Goal: Task Accomplishment & Management: Use online tool/utility

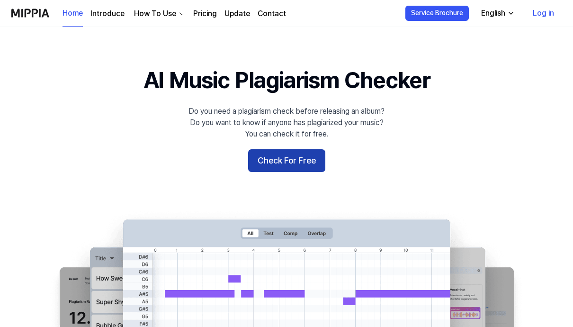
click at [291, 162] on button "Check For Free" at bounding box center [286, 160] width 77 height 23
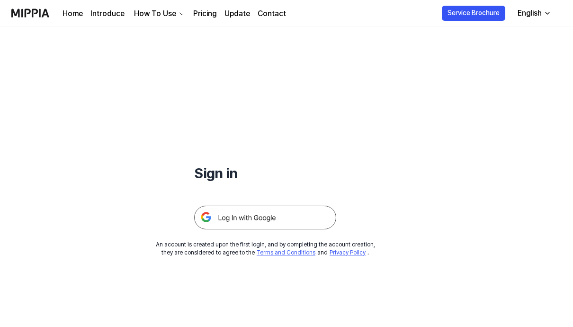
click at [267, 216] on img at bounding box center [265, 218] width 142 height 24
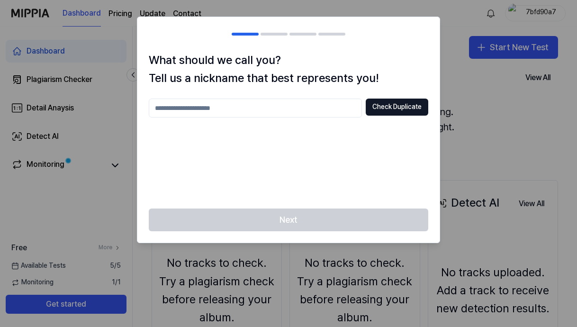
click at [308, 112] on input "text" at bounding box center [255, 107] width 213 height 19
type input "*********"
click at [398, 109] on button "Check Duplicate" at bounding box center [397, 106] width 63 height 17
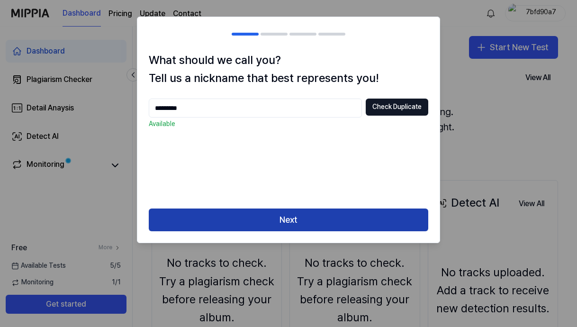
click at [346, 217] on button "Next" at bounding box center [288, 219] width 279 height 23
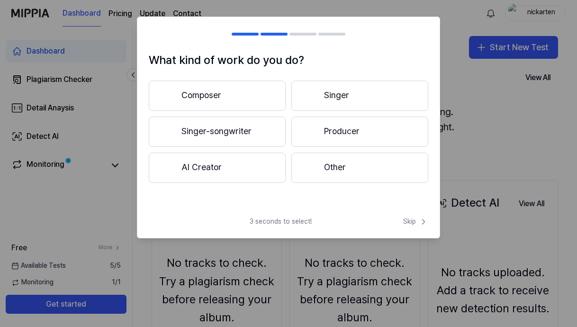
click at [339, 126] on button "Producer" at bounding box center [359, 131] width 137 height 30
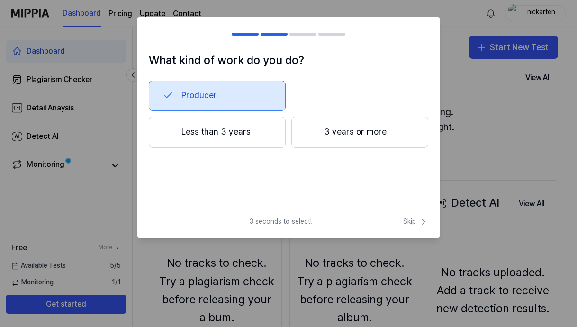
click at [332, 139] on button "3 years or more" at bounding box center [359, 131] width 137 height 31
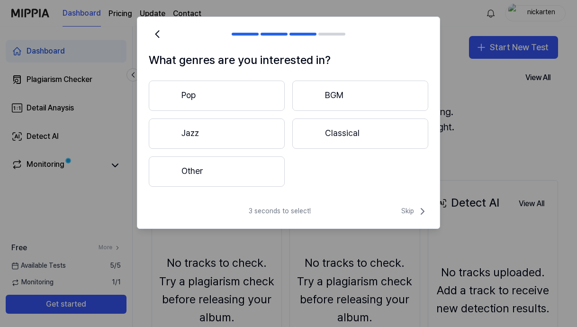
click at [249, 93] on button "Pop" at bounding box center [217, 95] width 136 height 30
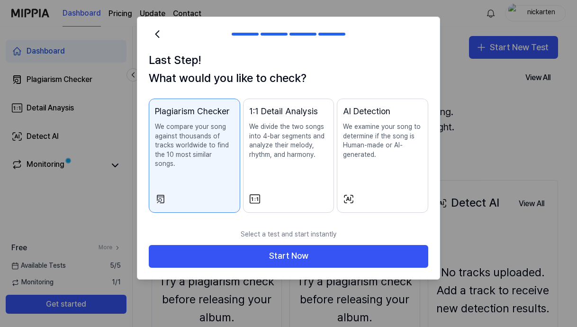
click at [309, 178] on div "1:1 Detail Analysis We divide the two songs into 4-bar segments and analyze the…" at bounding box center [288, 141] width 79 height 73
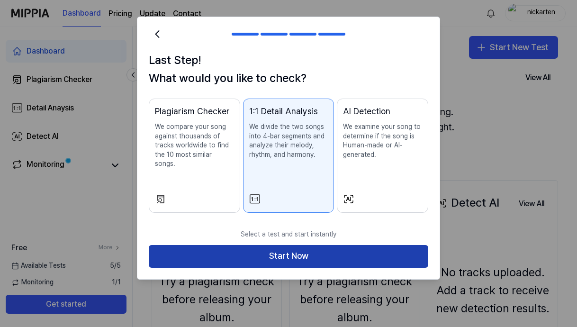
click at [309, 245] on button "Start Now" at bounding box center [288, 256] width 279 height 23
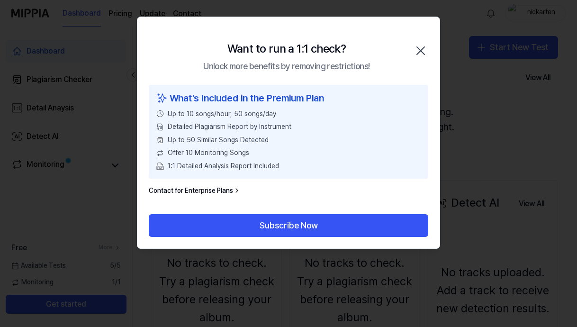
drag, startPoint x: 416, startPoint y: 52, endPoint x: 412, endPoint y: 54, distance: 4.9
click at [416, 52] on icon "button" at bounding box center [420, 50] width 15 height 15
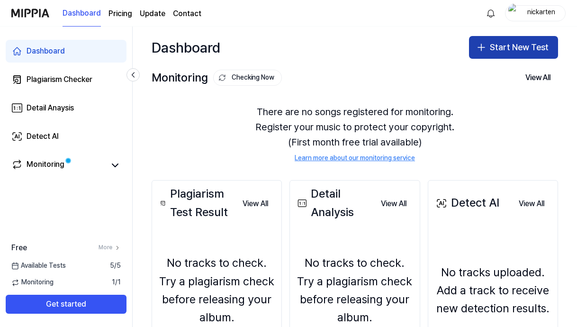
click at [504, 48] on button "Start New Test" at bounding box center [513, 47] width 89 height 23
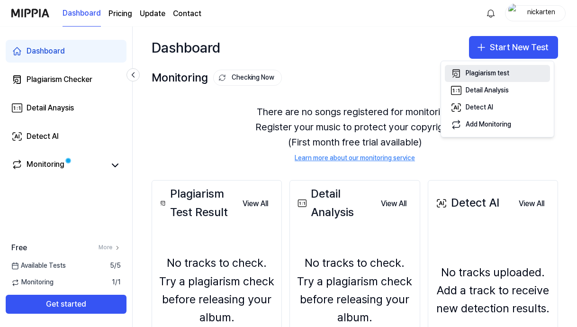
click at [492, 75] on div "Plagiarism test" at bounding box center [487, 73] width 44 height 9
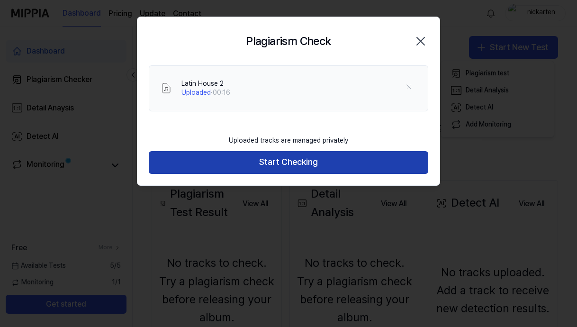
click at [260, 164] on button "Start Checking" at bounding box center [288, 162] width 279 height 23
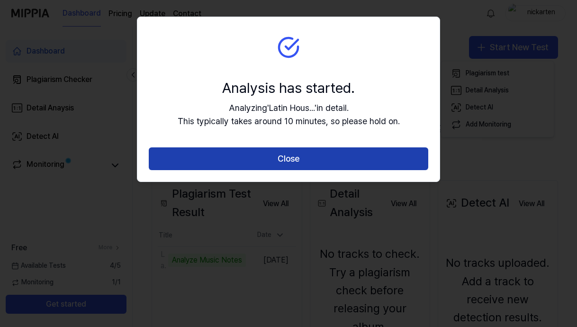
click at [328, 148] on button "Close" at bounding box center [288, 158] width 279 height 23
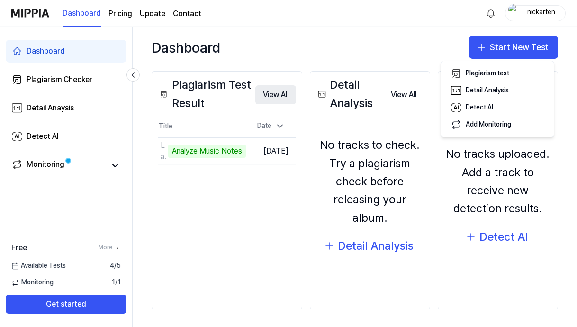
scroll to position [110, 0]
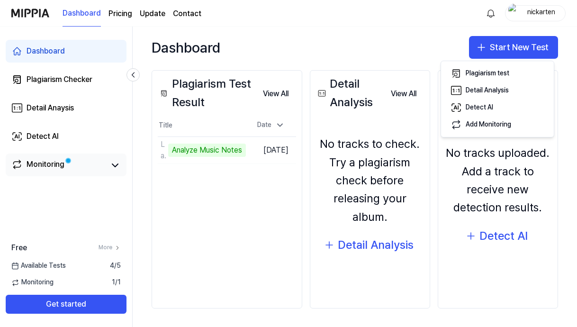
click at [49, 162] on div "Monitoring" at bounding box center [46, 165] width 38 height 13
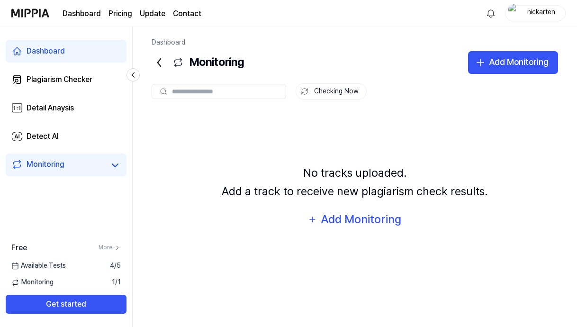
click at [70, 55] on link "Dashboard" at bounding box center [66, 51] width 121 height 23
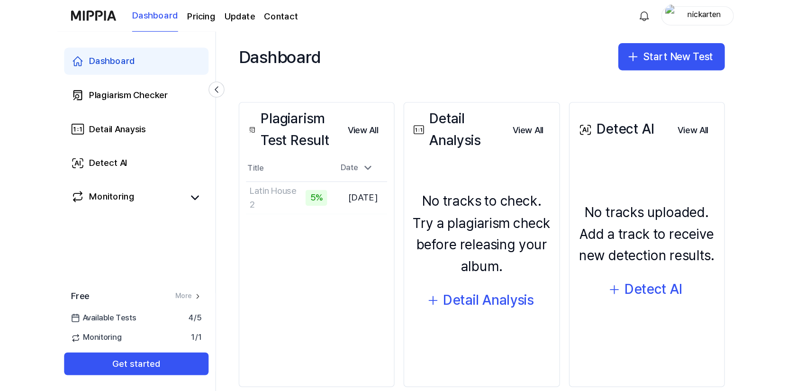
scroll to position [78, 0]
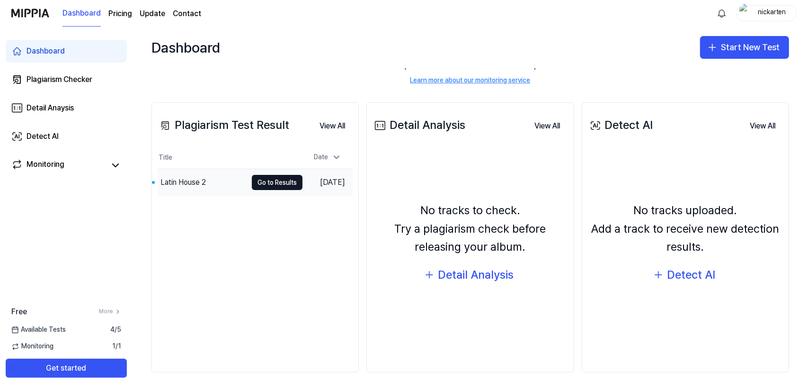
click at [204, 183] on div "Latin House 2" at bounding box center [183, 182] width 45 height 11
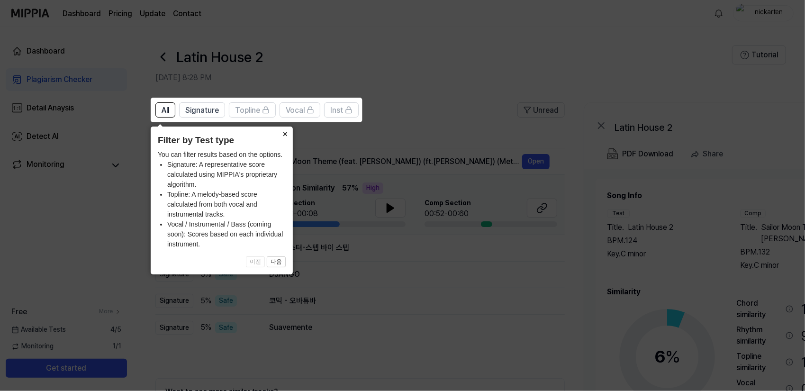
click at [286, 134] on button "×" at bounding box center [284, 132] width 15 height 13
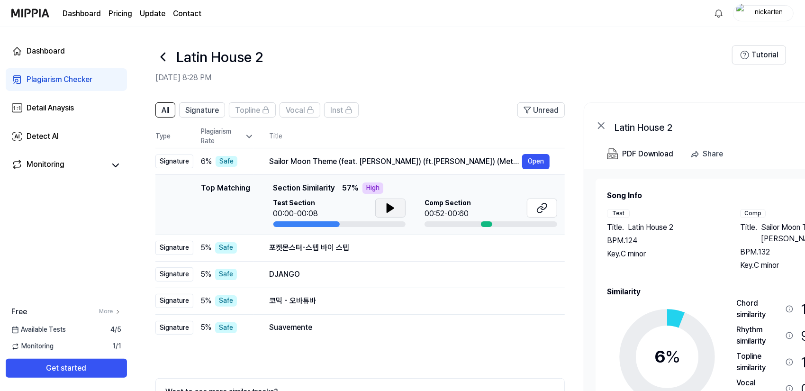
click at [392, 208] on icon at bounding box center [390, 208] width 7 height 9
click at [392, 208] on icon at bounding box center [392, 208] width 2 height 8
click at [392, 208] on icon at bounding box center [390, 208] width 7 height 9
click at [391, 209] on icon at bounding box center [390, 208] width 7 height 9
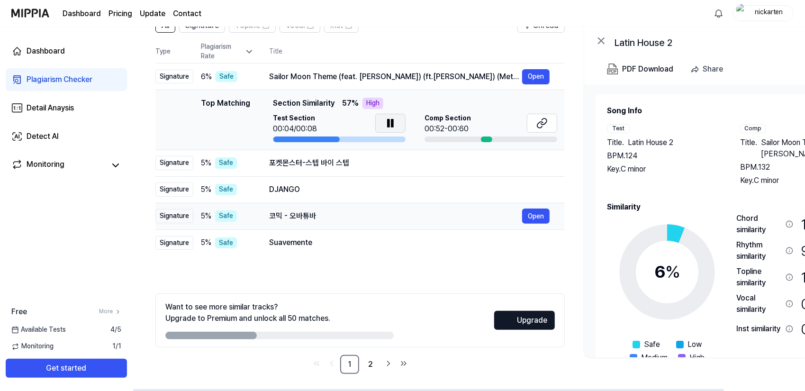
scroll to position [86, 0]
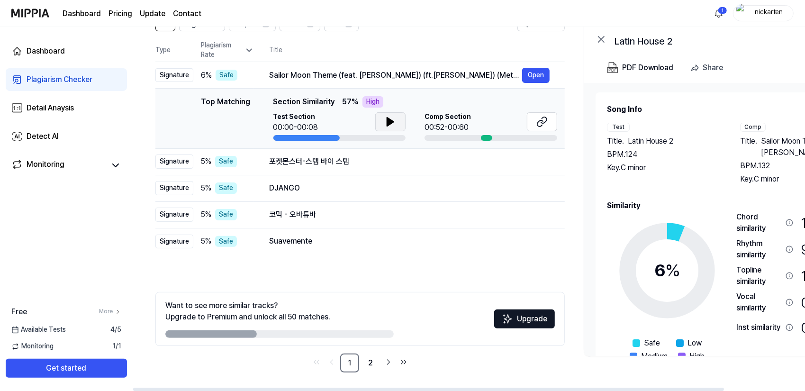
click at [395, 120] on icon at bounding box center [389, 121] width 11 height 11
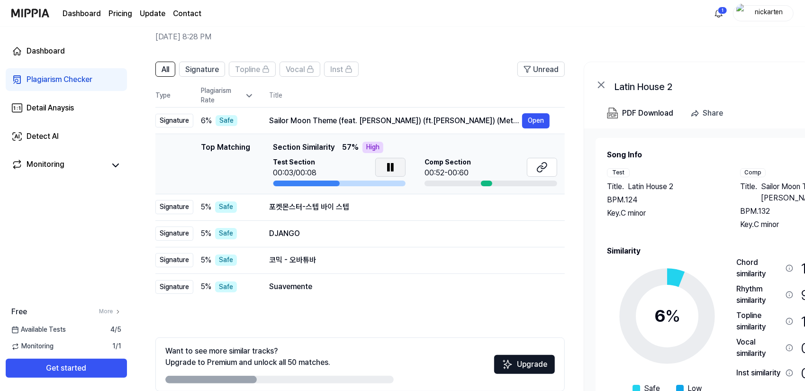
scroll to position [39, 0]
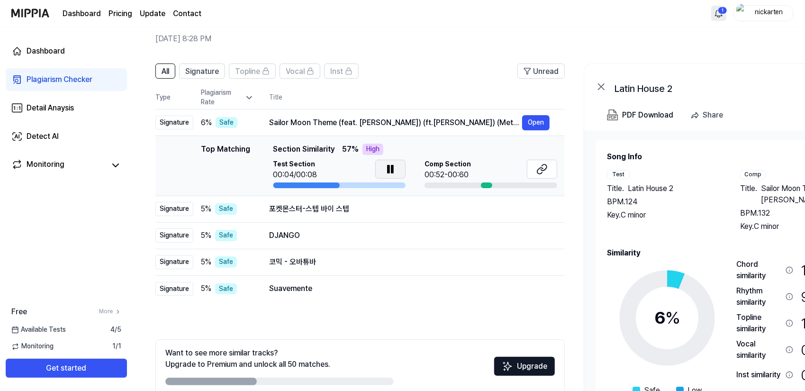
click at [576, 14] on html "Dashboard Pricing Update Contact 1 nickarten Dashboard Plagiarism Checker Detai…" at bounding box center [402, 156] width 805 height 391
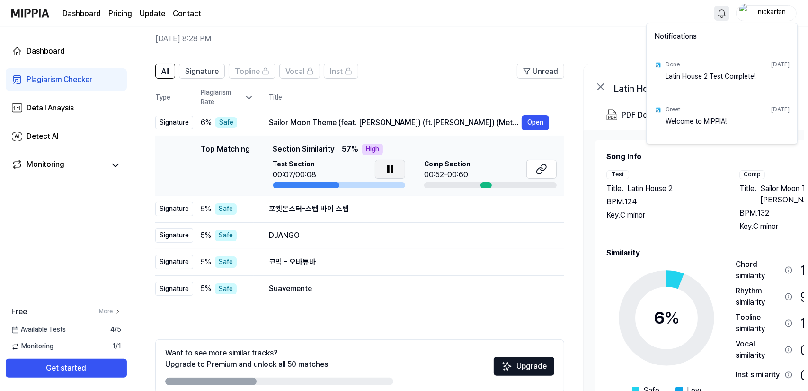
click at [576, 14] on html "Dashboard Pricing Update Contact nickarten Dashboard Plagiarism Checker Detail …" at bounding box center [404, 156] width 808 height 391
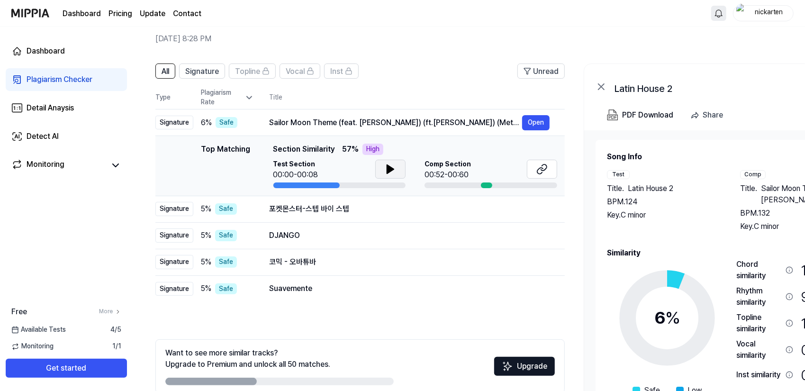
click at [389, 170] on icon at bounding box center [390, 169] width 7 height 9
drag, startPoint x: 264, startPoint y: 121, endPoint x: 508, endPoint y: 116, distance: 243.4
click at [507, 116] on td "Sailor Moon Theme (feat. Sam Matlack) (ft.Sam Matlack) (Metal Version) Open" at bounding box center [409, 122] width 311 height 27
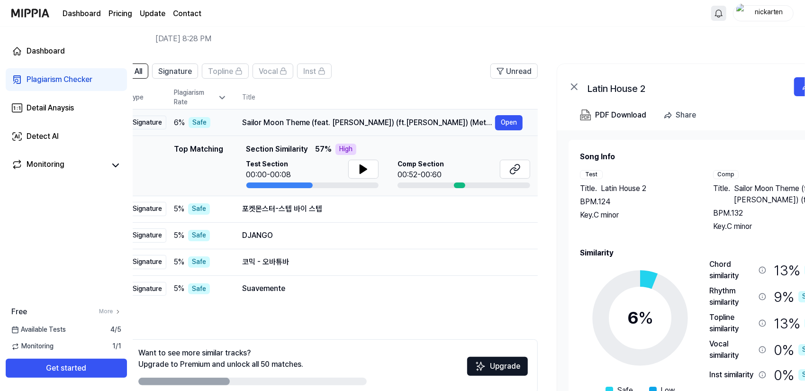
scroll to position [0, 29]
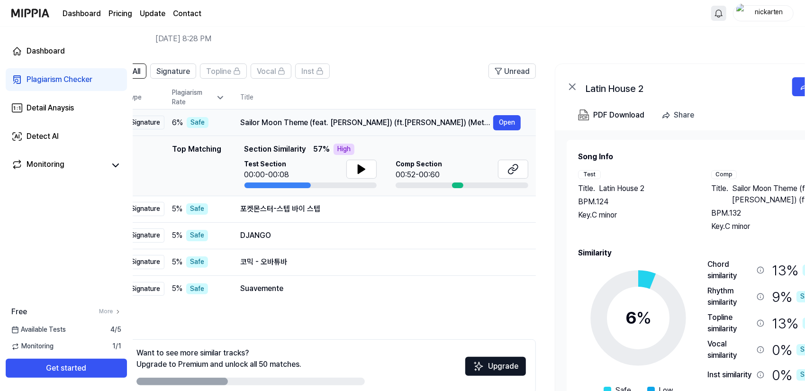
drag, startPoint x: 515, startPoint y: 122, endPoint x: 486, endPoint y: 125, distance: 29.0
click at [486, 125] on div "Sailor Moon Theme (feat. Sam Matlack) (ft.Sam Matlack) (Metal Version)" at bounding box center [366, 122] width 253 height 11
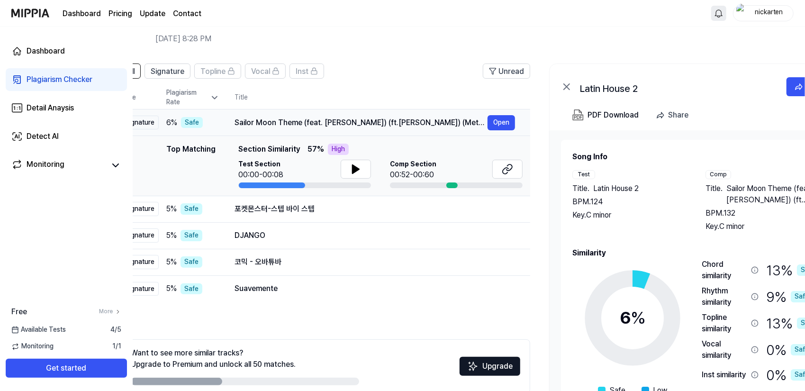
scroll to position [0, 43]
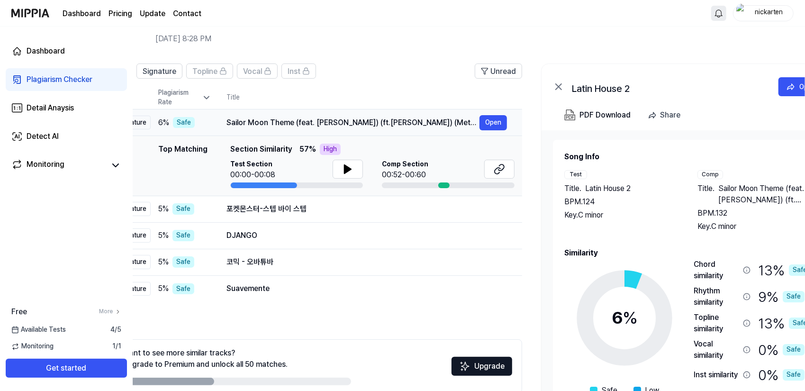
drag, startPoint x: 489, startPoint y: 123, endPoint x: 475, endPoint y: 124, distance: 13.8
click at [475, 124] on div "Sailor Moon Theme (feat. Sam Matlack) (ft.Sam Matlack) (Metal Version)" at bounding box center [352, 122] width 253 height 11
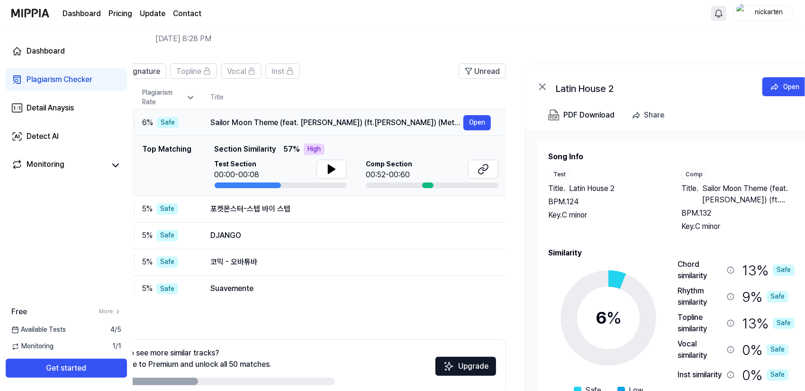
scroll to position [0, 61]
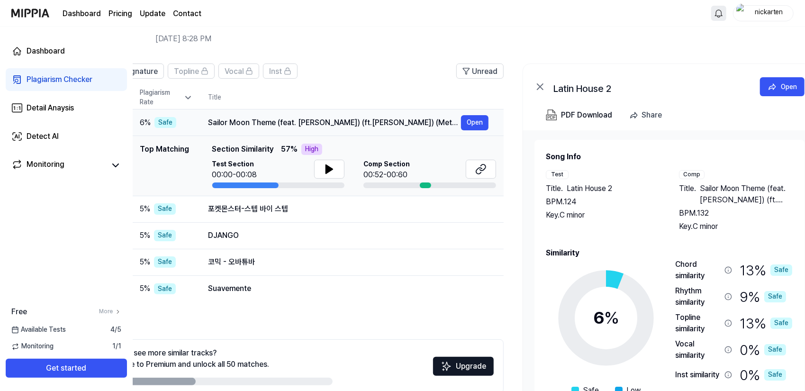
drag, startPoint x: 474, startPoint y: 117, endPoint x: 455, endPoint y: 121, distance: 18.9
click at [455, 121] on div "Sailor Moon Theme (feat. Sam Matlack) (ft.Sam Matlack) (Metal Version)" at bounding box center [334, 122] width 253 height 11
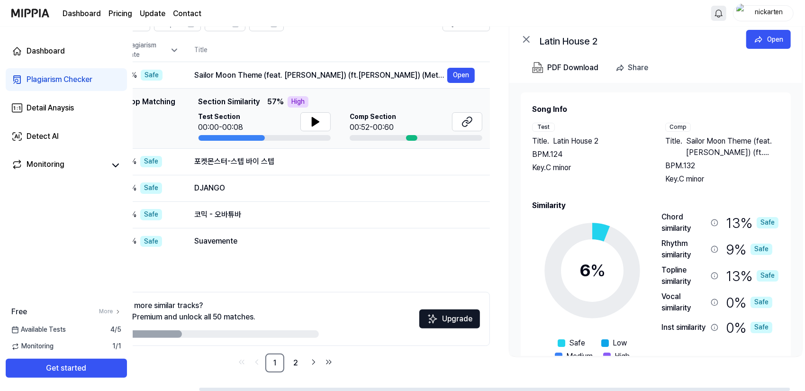
scroll to position [0, 91]
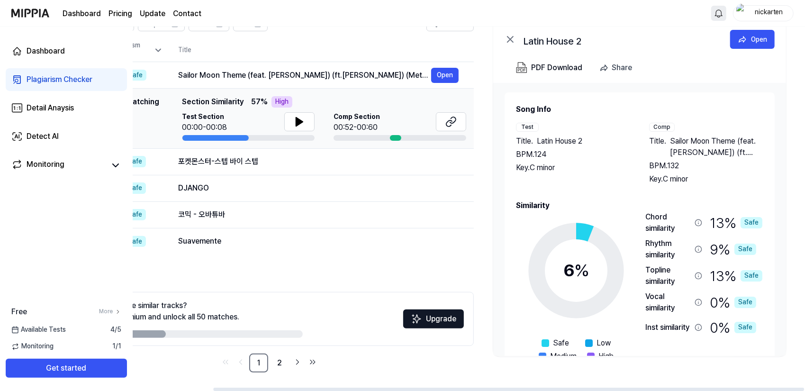
drag, startPoint x: 737, startPoint y: 148, endPoint x: 663, endPoint y: 156, distance: 74.7
click at [576, 156] on div "Title . Sailor Moon Theme (feat. Sam Matlack) (ft.Sam Matlack) (Metal Version)" at bounding box center [706, 146] width 114 height 23
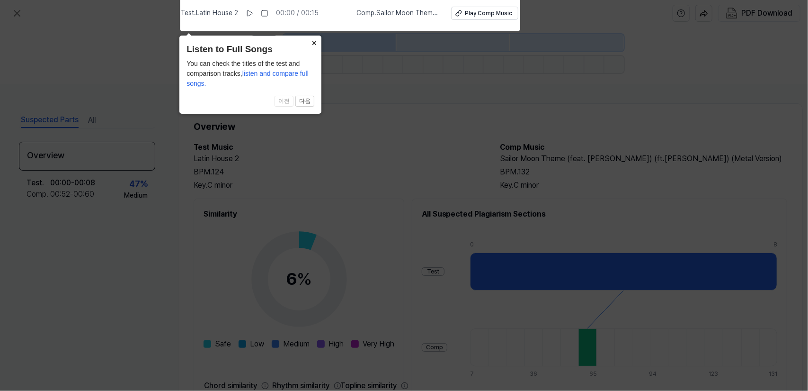
click at [314, 40] on button "×" at bounding box center [313, 42] width 15 height 13
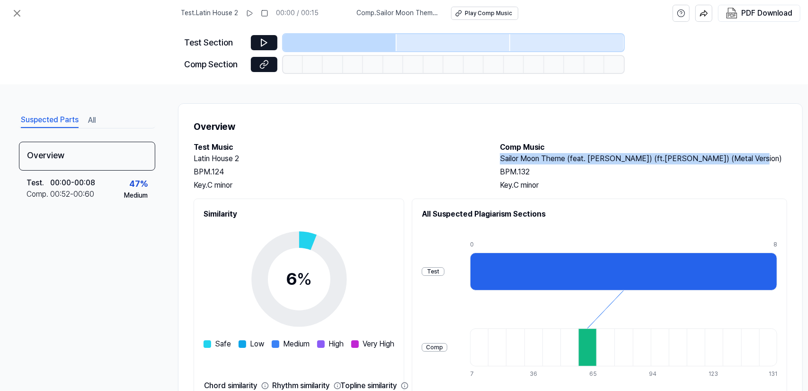
drag, startPoint x: 744, startPoint y: 157, endPoint x: 500, endPoint y: 161, distance: 244.4
click at [500, 161] on h2 "Sailor Moon Theme (feat. Sam Matlack) (ft.Sam Matlack) (Metal Version)" at bounding box center [643, 158] width 287 height 11
copy h2 "Sailor Moon Theme (feat. Sam Matlack) (ft.Sam Matlack) (Metal Version)"
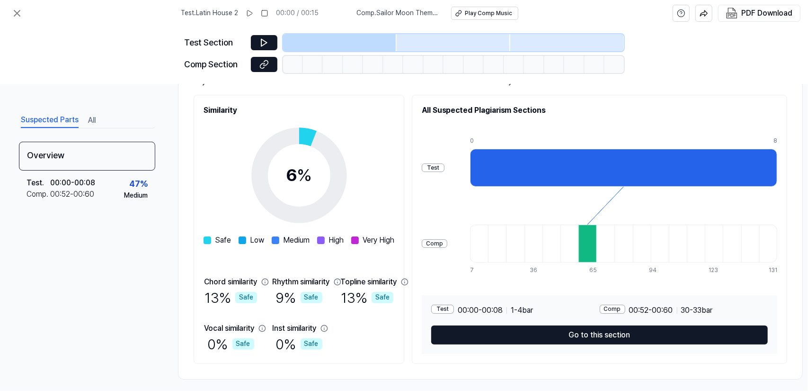
scroll to position [114, 0]
